Goal: Find specific page/section: Find specific page/section

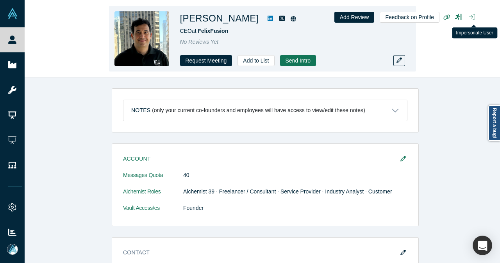
click at [472, 19] on icon "button" at bounding box center [472, 16] width 6 height 5
